Goal: Transaction & Acquisition: Purchase product/service

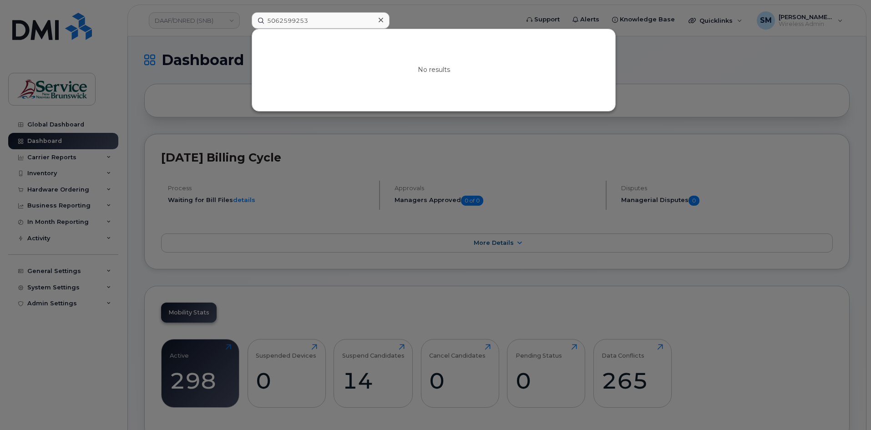
click at [64, 185] on div at bounding box center [435, 215] width 871 height 430
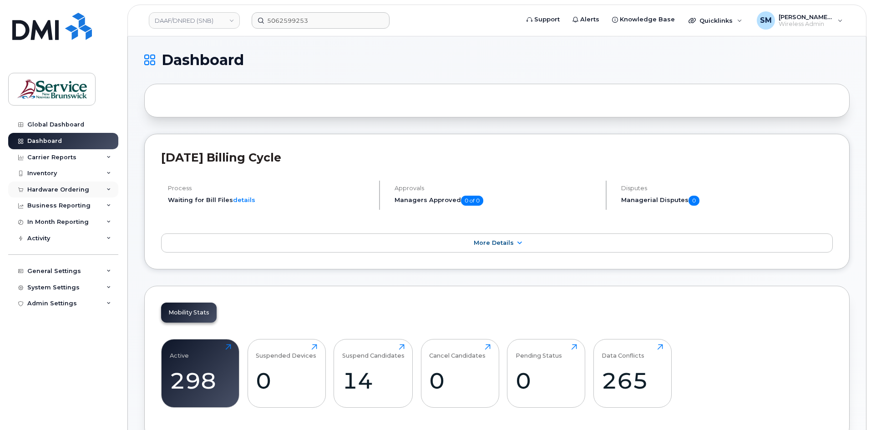
click at [62, 190] on div "Hardware Ordering" at bounding box center [58, 189] width 62 height 7
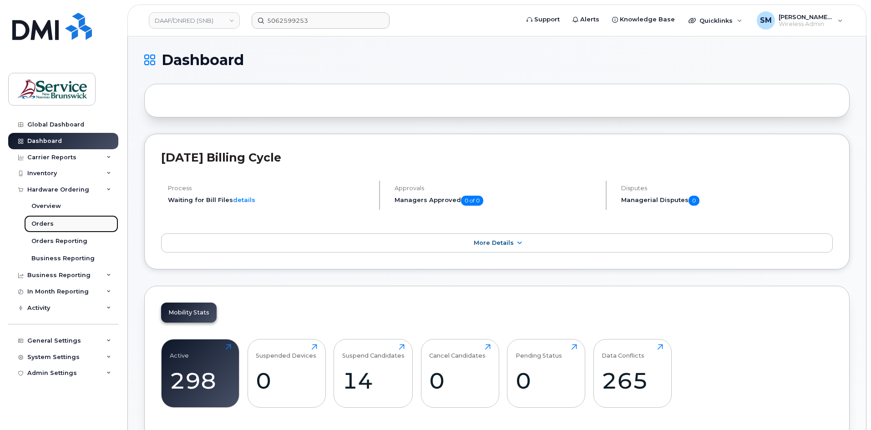
drag, startPoint x: 47, startPoint y: 223, endPoint x: 72, endPoint y: 215, distance: 25.9
click at [47, 223] on div "Orders" at bounding box center [42, 224] width 22 height 8
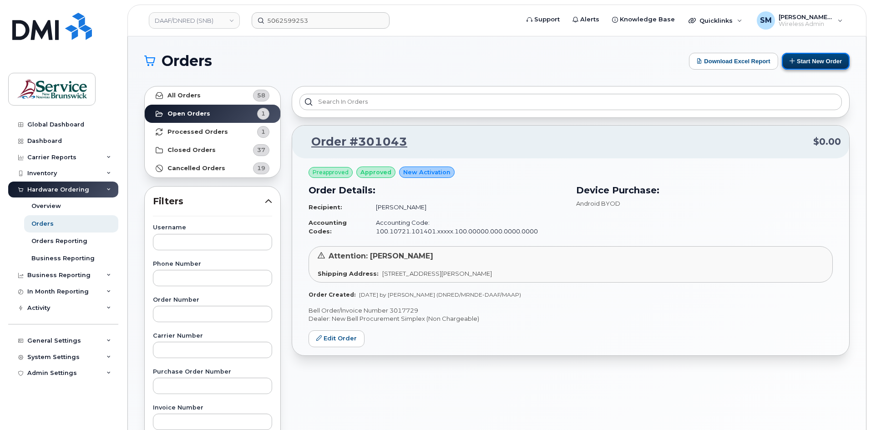
click at [803, 56] on button "Start New Order" at bounding box center [815, 61] width 68 height 17
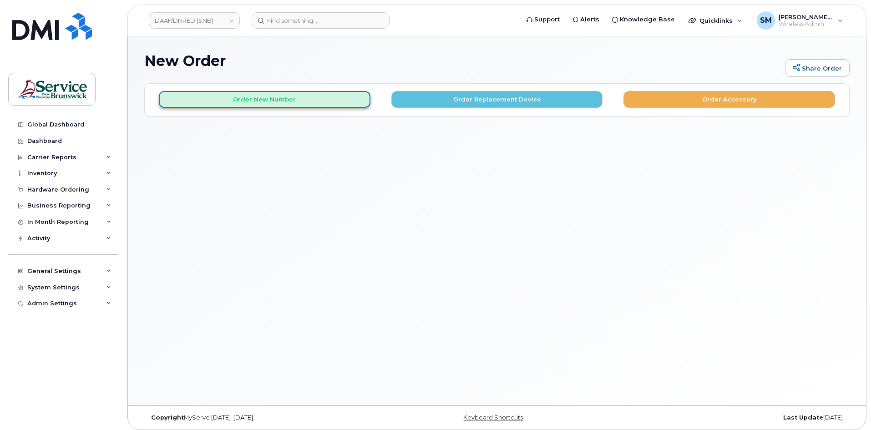
click at [325, 105] on button "Order New Number" at bounding box center [265, 99] width 212 height 17
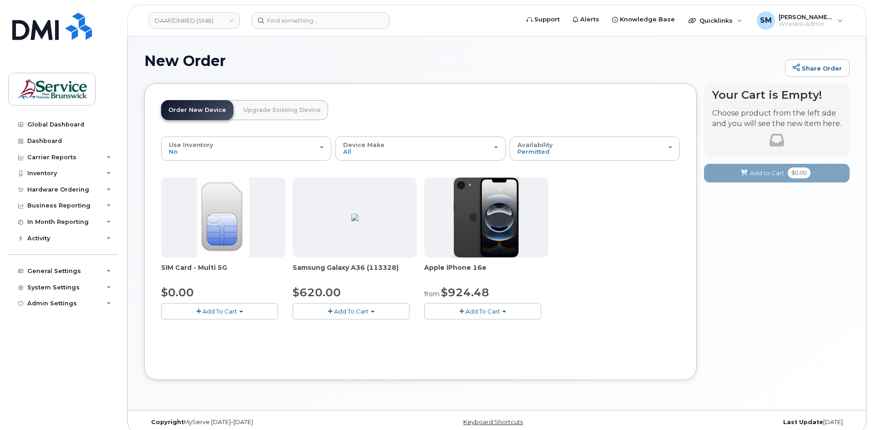
click at [365, 308] on span "Add To Cart" at bounding box center [351, 310] width 35 height 7
click at [354, 338] on link "$620.00 - 30-day activation (128GB model)" at bounding box center [369, 338] width 148 height 11
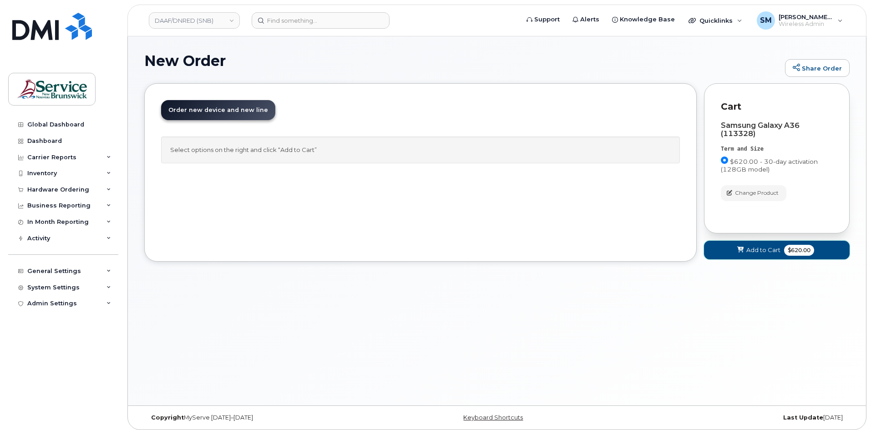
click at [746, 250] on span "Add to Cart" at bounding box center [763, 250] width 34 height 9
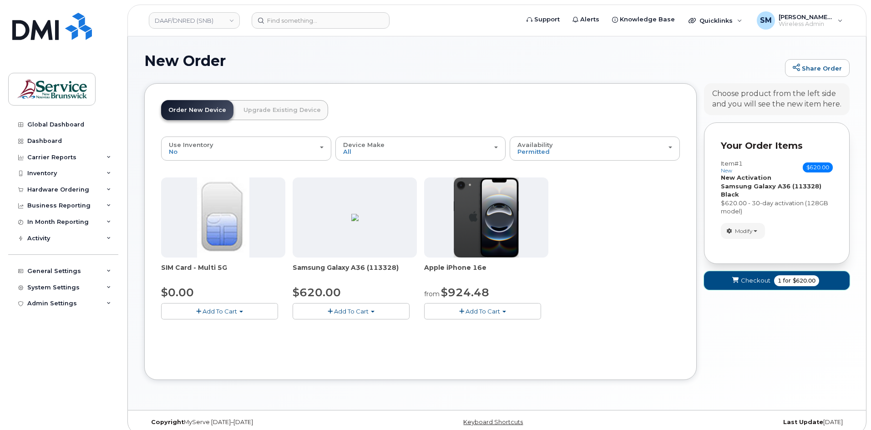
click at [739, 282] on button "Checkout 1 for $620.00" at bounding box center [777, 280] width 146 height 19
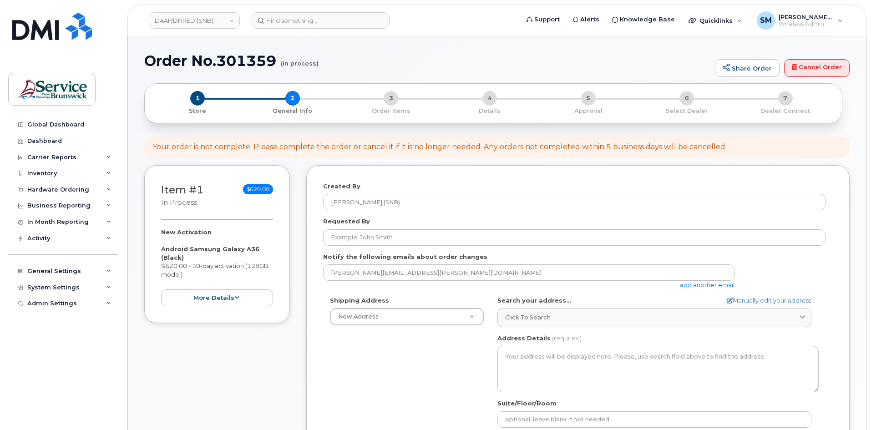
select select
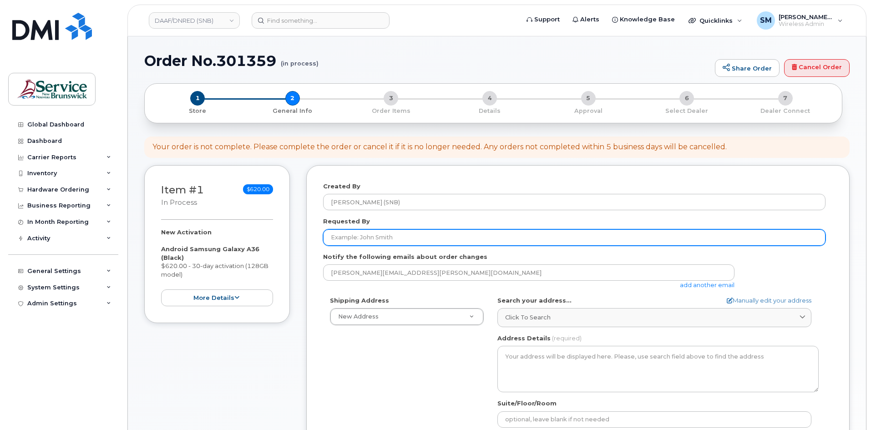
click at [347, 233] on input "Requested By" at bounding box center [574, 237] width 502 height 16
paste input "[PERSON_NAME][EMAIL_ADDRESS][PERSON_NAME][DOMAIN_NAME]"
type input "[PERSON_NAME][EMAIL_ADDRESS][PERSON_NAME][DOMAIN_NAME]"
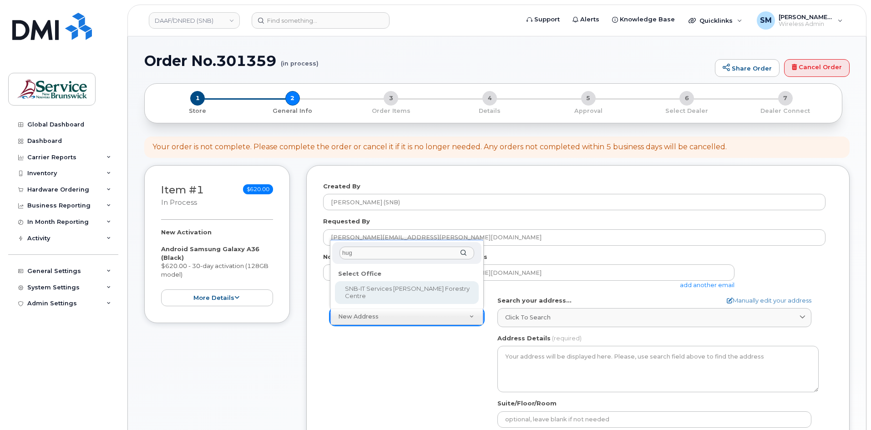
type input "hugh"
select select
type textarea "1350 Regent St, Room 027 Fredericton New Brunswick E3C 2G6"
type input "[PERSON_NAME]"
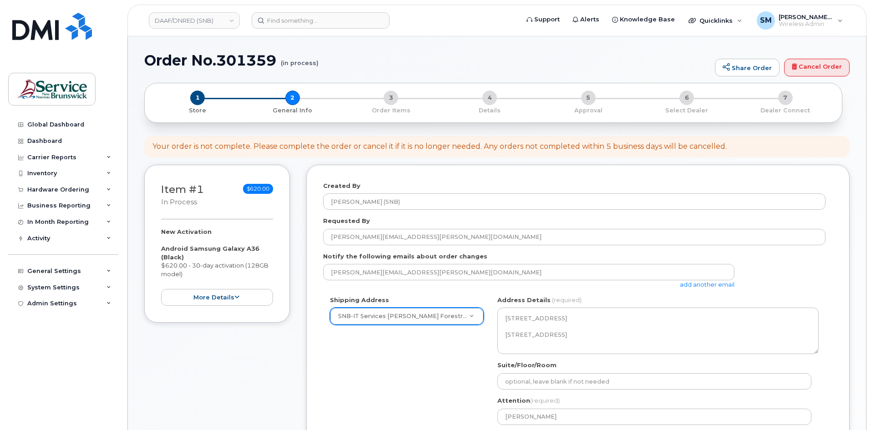
scroll to position [91, 0]
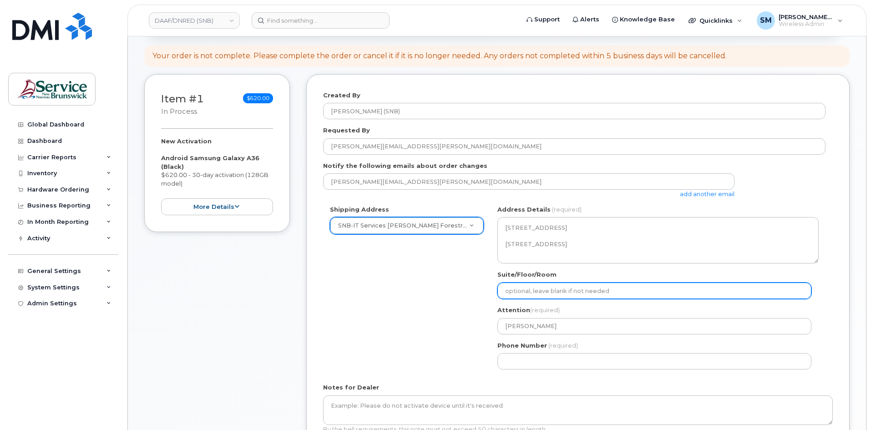
drag, startPoint x: 543, startPoint y: 293, endPoint x: 536, endPoint y: 303, distance: 12.4
click at [543, 292] on input "Suite/Floor/Room" at bounding box center [654, 290] width 314 height 16
paste input "WO0000000490463"
select select
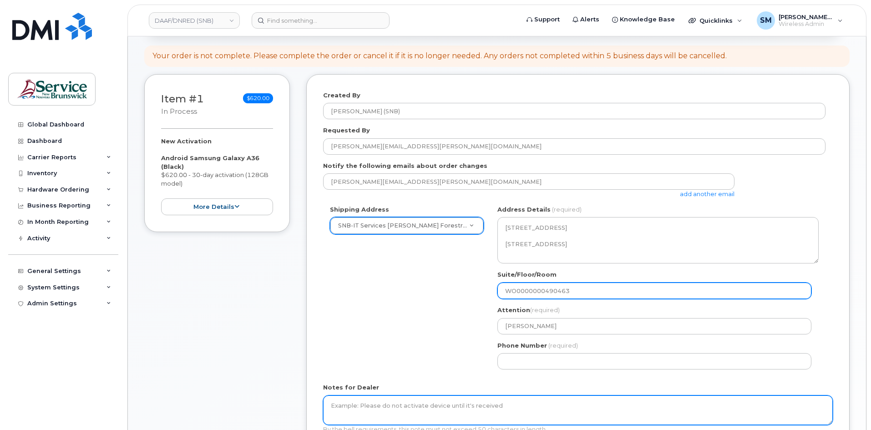
type input "WO0000000490463"
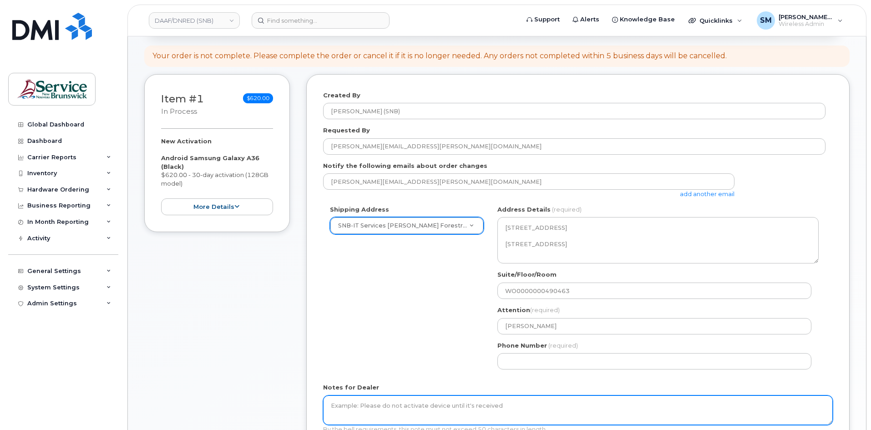
click at [434, 416] on textarea "Notes for Dealer" at bounding box center [577, 410] width 509 height 30
paste textarea "WO0000000490463"
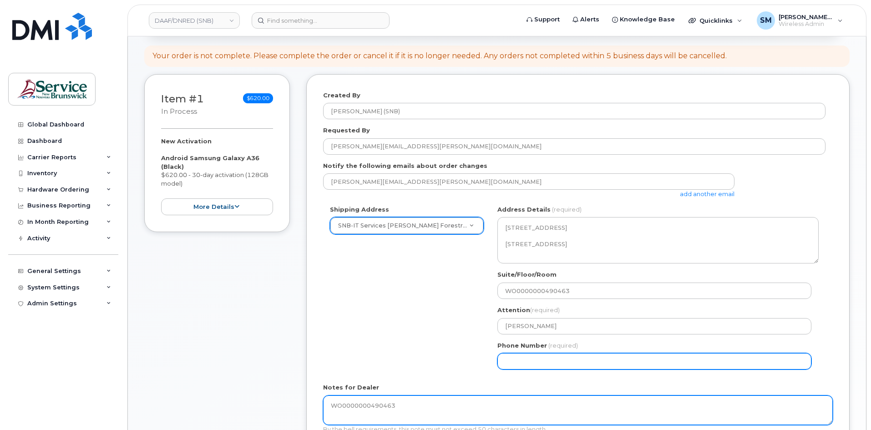
type textarea "WO0000000490463"
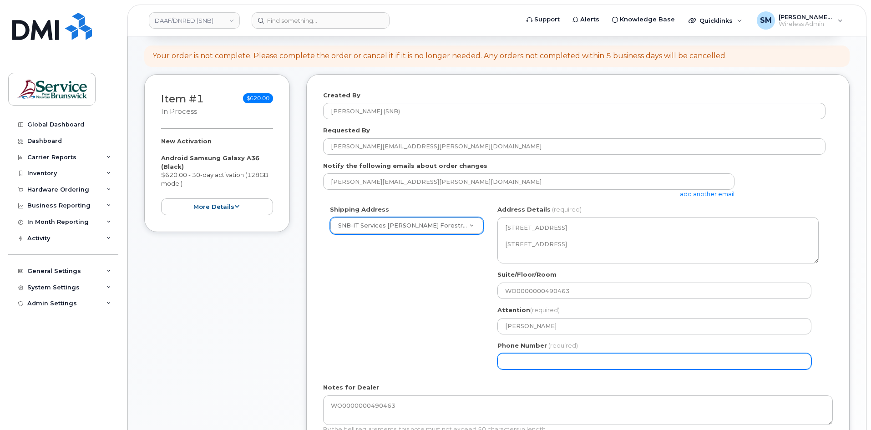
click at [554, 366] on input "Phone Number" at bounding box center [654, 361] width 314 height 16
select select
type input "506639633"
select select
type input "5066396338"
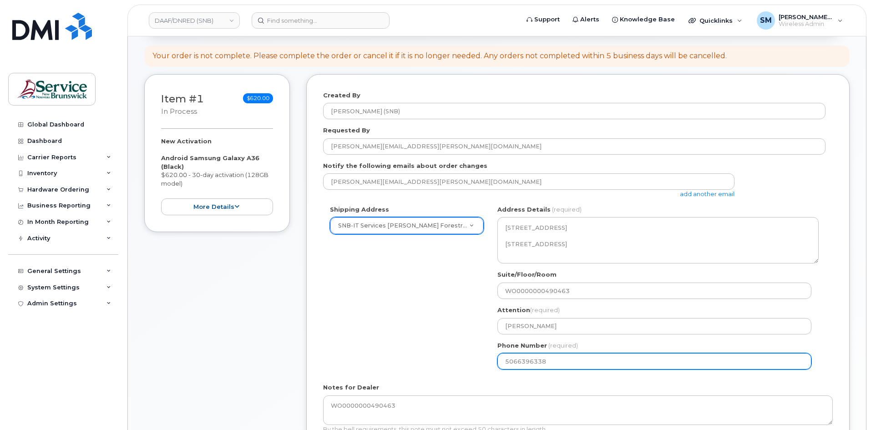
select select
type input "50663963387"
select select
type input "5066396338"
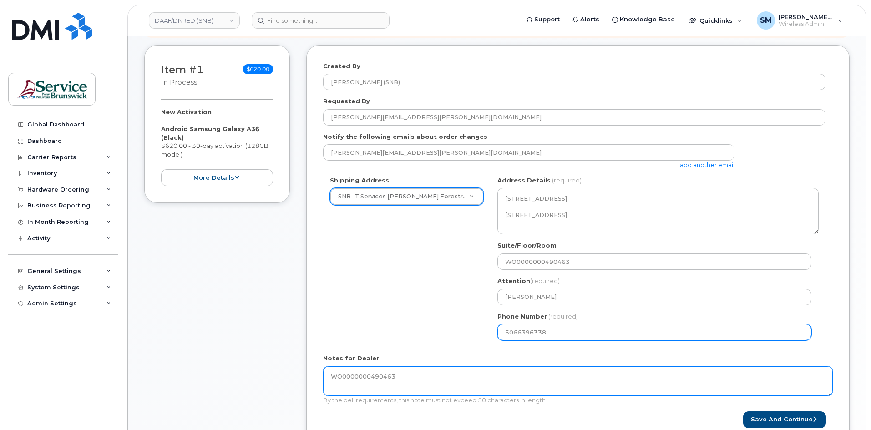
select select
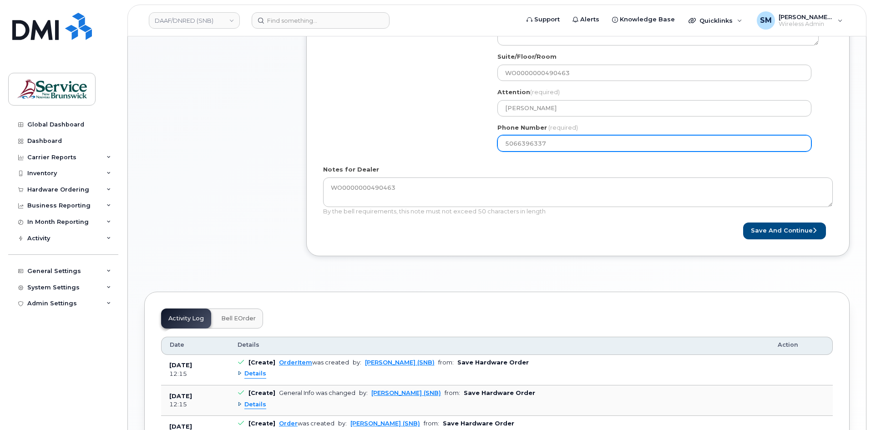
scroll to position [318, 0]
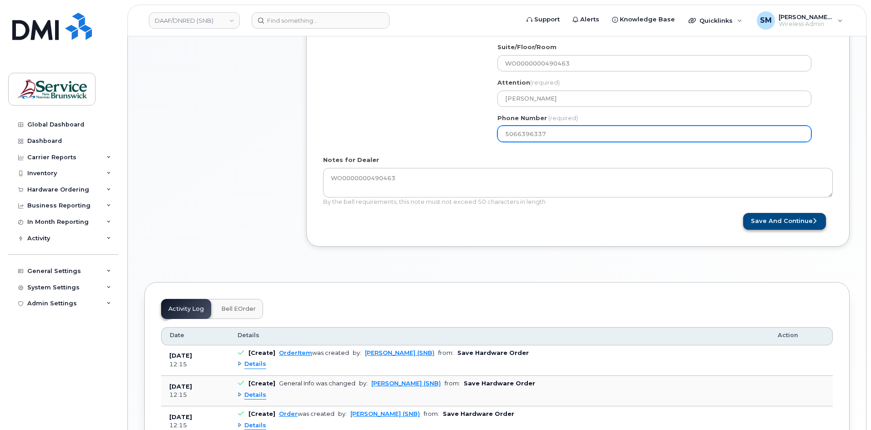
type input "5066396337"
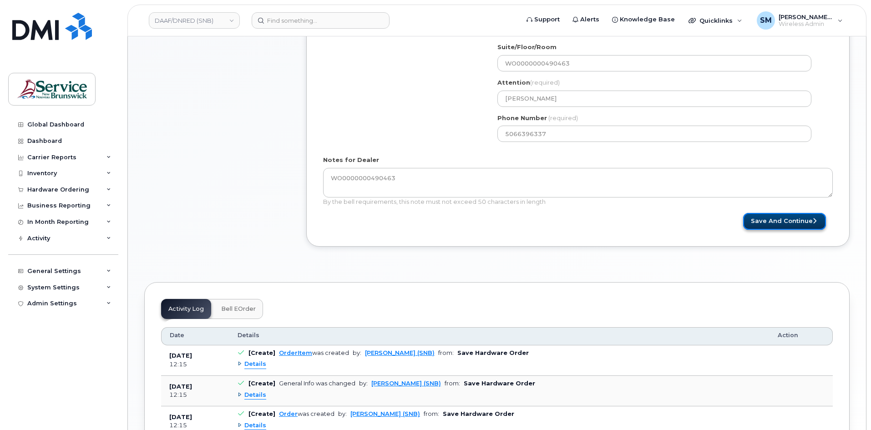
click at [774, 219] on button "Save and Continue" at bounding box center [784, 221] width 83 height 17
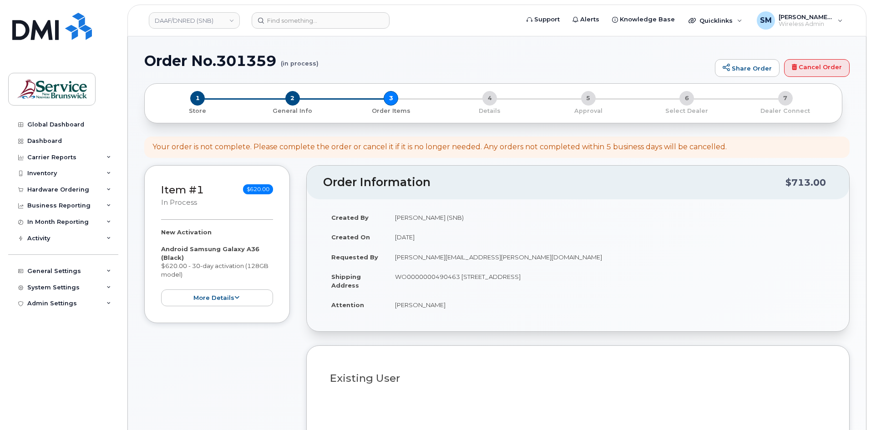
select select
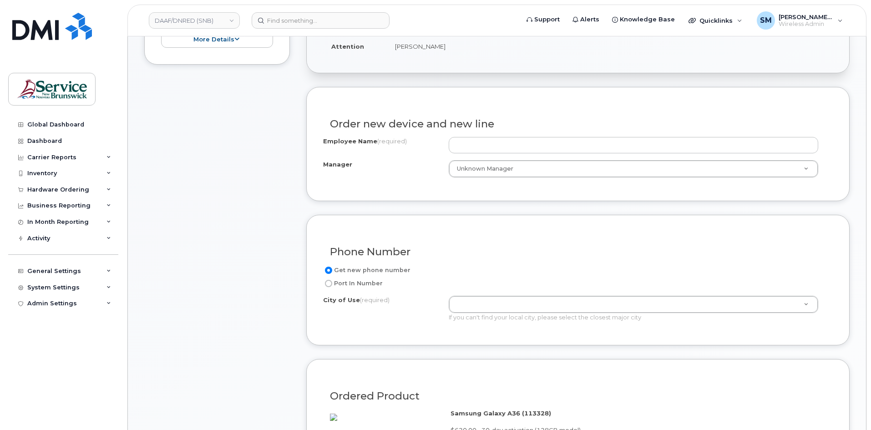
scroll to position [273, 0]
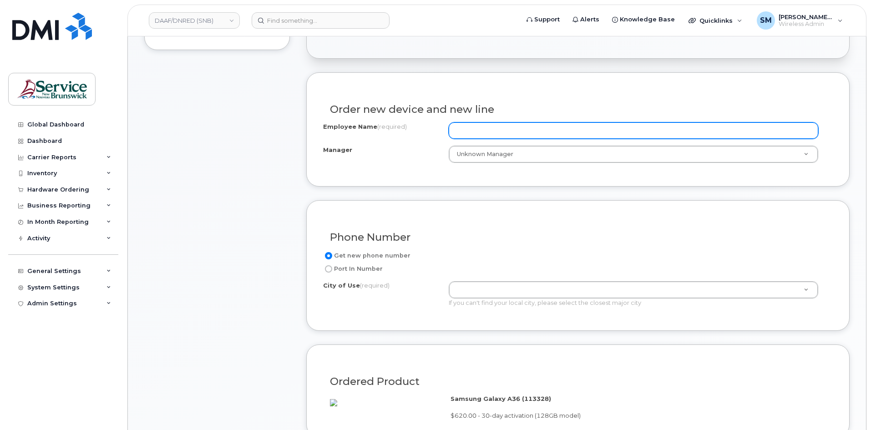
click at [512, 131] on input "Employee Name (required)" at bounding box center [632, 130] width 369 height 16
paste input "[PERSON_NAME]"
type input "[PERSON_NAME]"
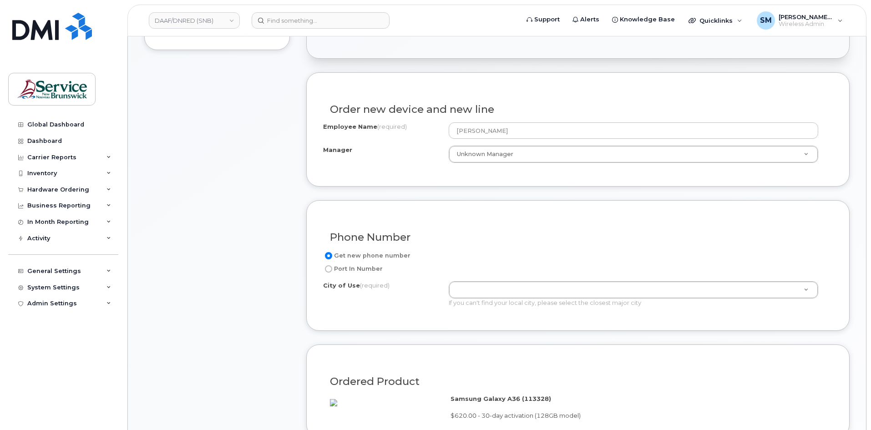
click at [376, 270] on label "Port In Number" at bounding box center [353, 268] width 60 height 11
click at [332, 270] on input "Port In Number" at bounding box center [328, 268] width 7 height 7
radio input "true"
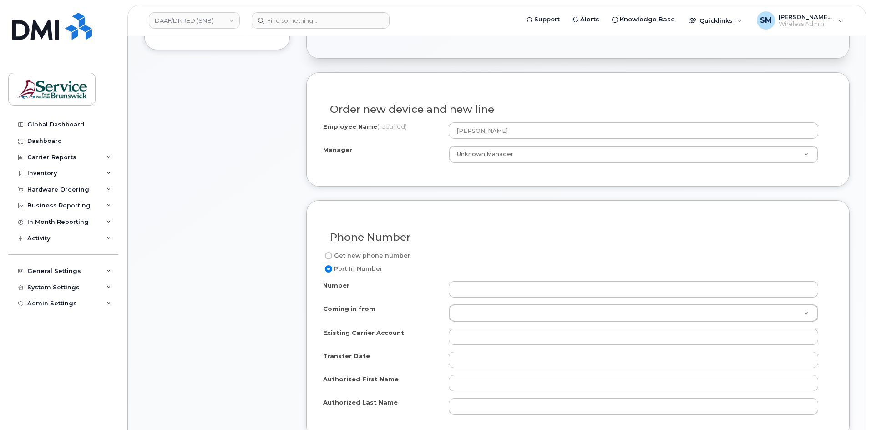
click at [383, 254] on label "Get new phone number" at bounding box center [366, 255] width 87 height 11
click at [332, 254] on input "Get new phone number" at bounding box center [328, 255] width 7 height 7
radio input "true"
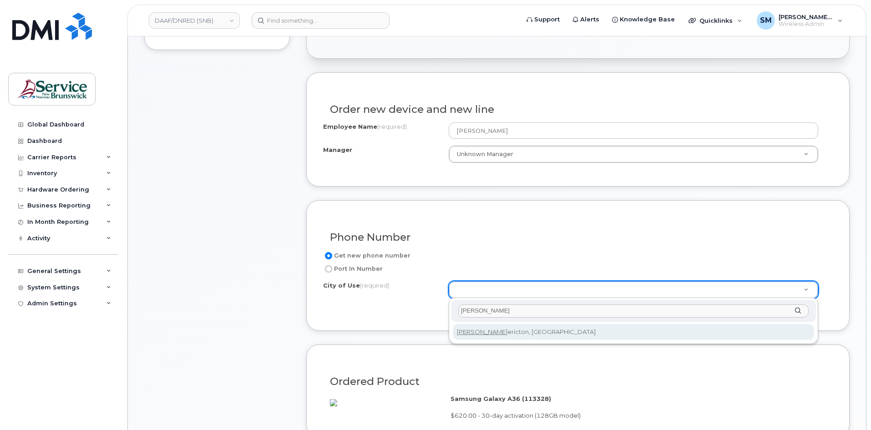
type input "[PERSON_NAME]"
type input "1578"
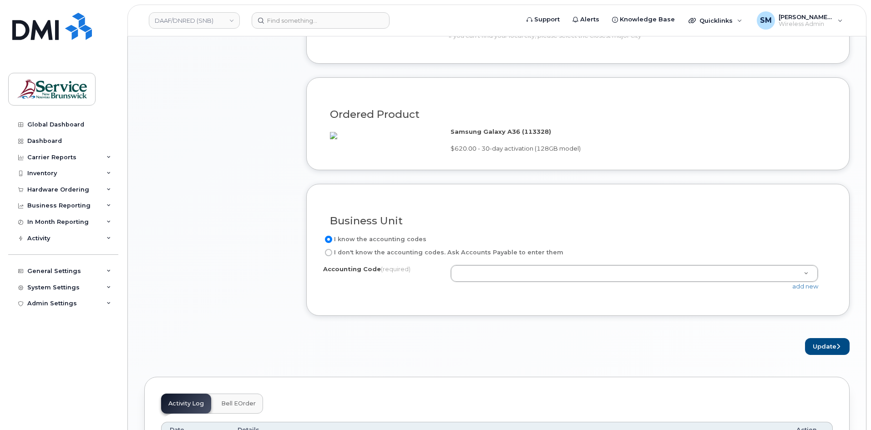
scroll to position [546, 0]
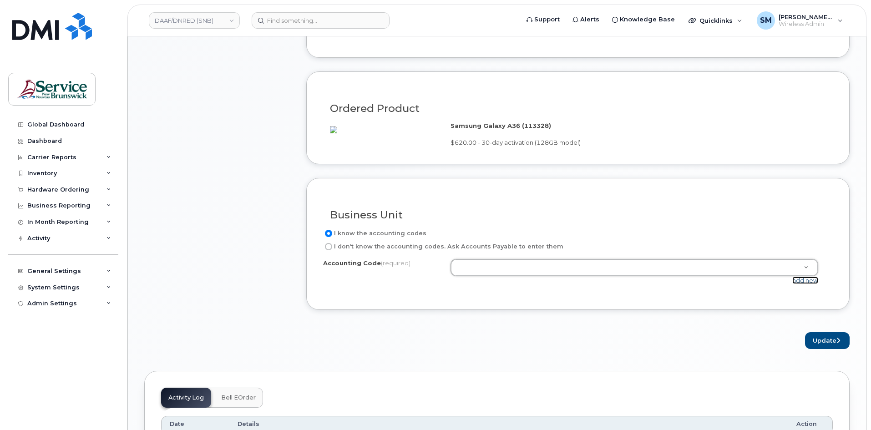
click at [810, 284] on link "add new" at bounding box center [805, 280] width 26 height 7
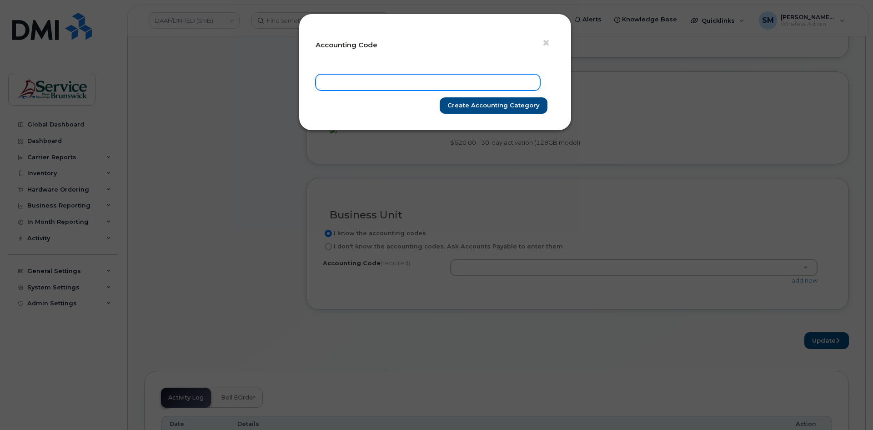
click at [405, 83] on input "text" at bounding box center [428, 82] width 225 height 16
paste input "60.6020.6001.6066.H060.xxxx.H17302"
type input "60.6020.6001.6066.H060.xxxx.H17302"
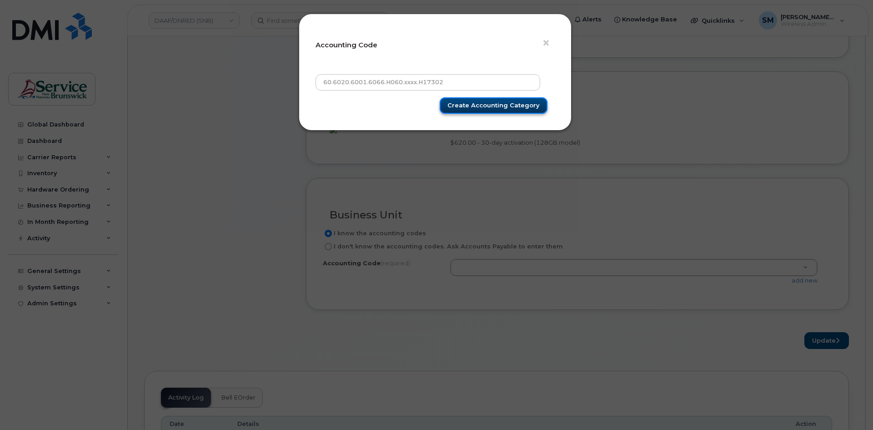
click at [471, 109] on input "Create Accounting category" at bounding box center [494, 105] width 108 height 17
type input "Create Accounting category"
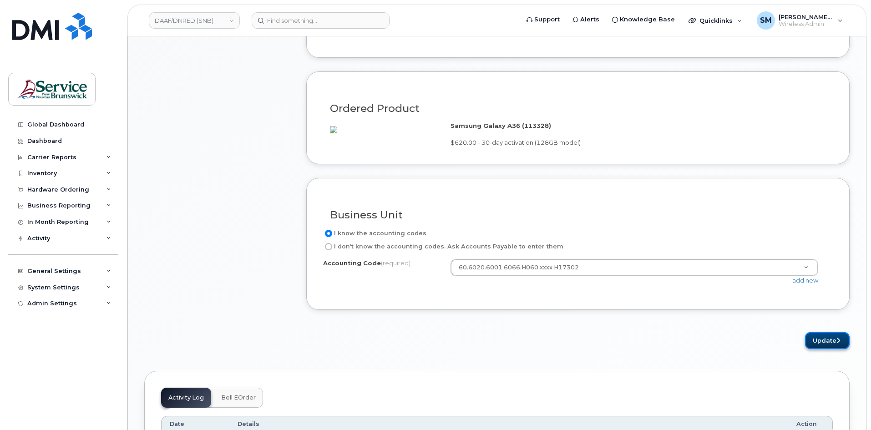
click at [820, 349] on button "Update" at bounding box center [827, 340] width 45 height 17
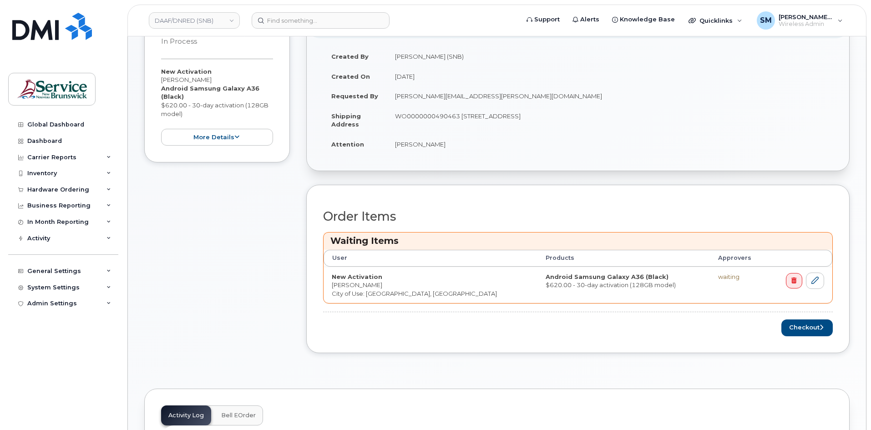
scroll to position [227, 0]
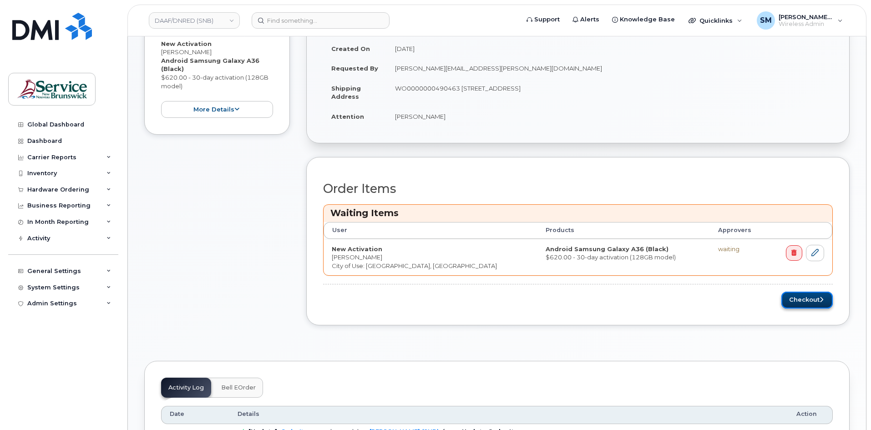
click at [809, 304] on button "Checkout" at bounding box center [806, 300] width 51 height 17
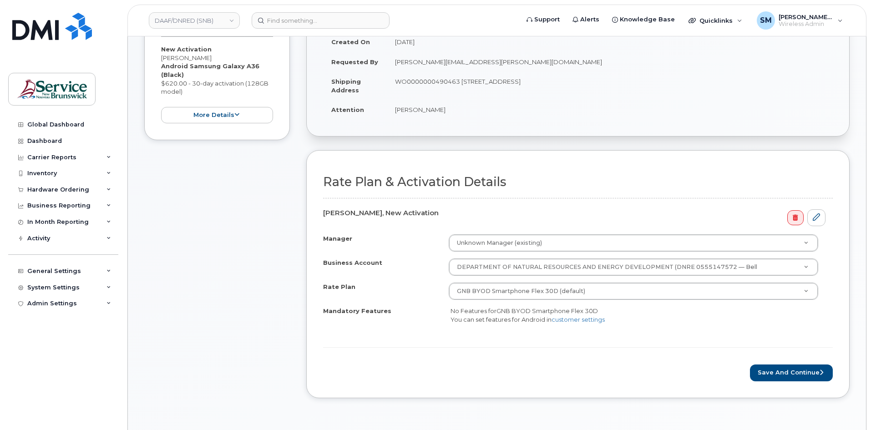
scroll to position [182, 0]
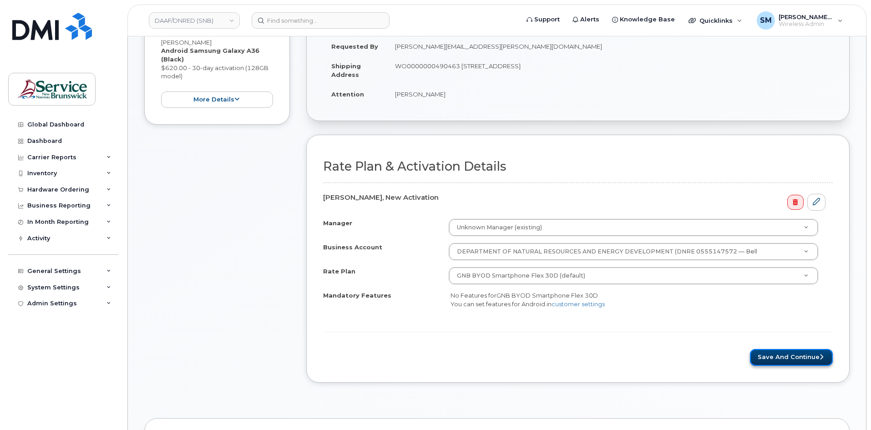
click at [790, 354] on button "Save and Continue" at bounding box center [791, 357] width 83 height 17
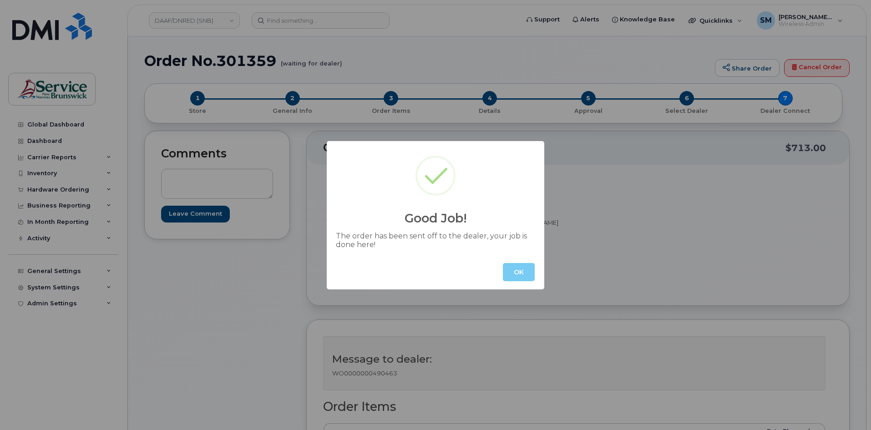
click at [514, 274] on button "OK" at bounding box center [519, 272] width 32 height 18
